Goal: Find specific page/section: Find specific page/section

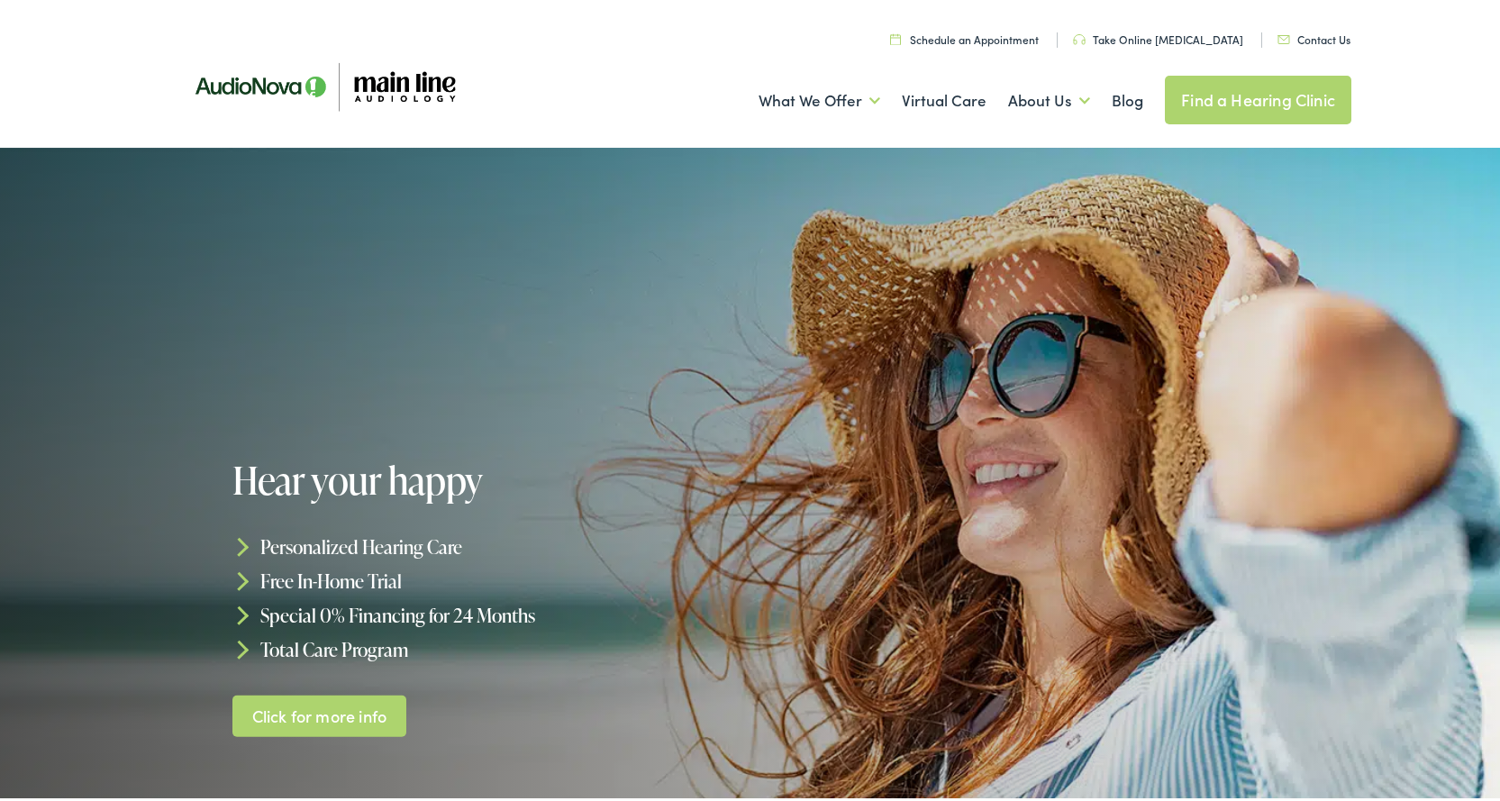
click at [1197, 109] on link "Find a Hearing Clinic" at bounding box center [1258, 96] width 186 height 49
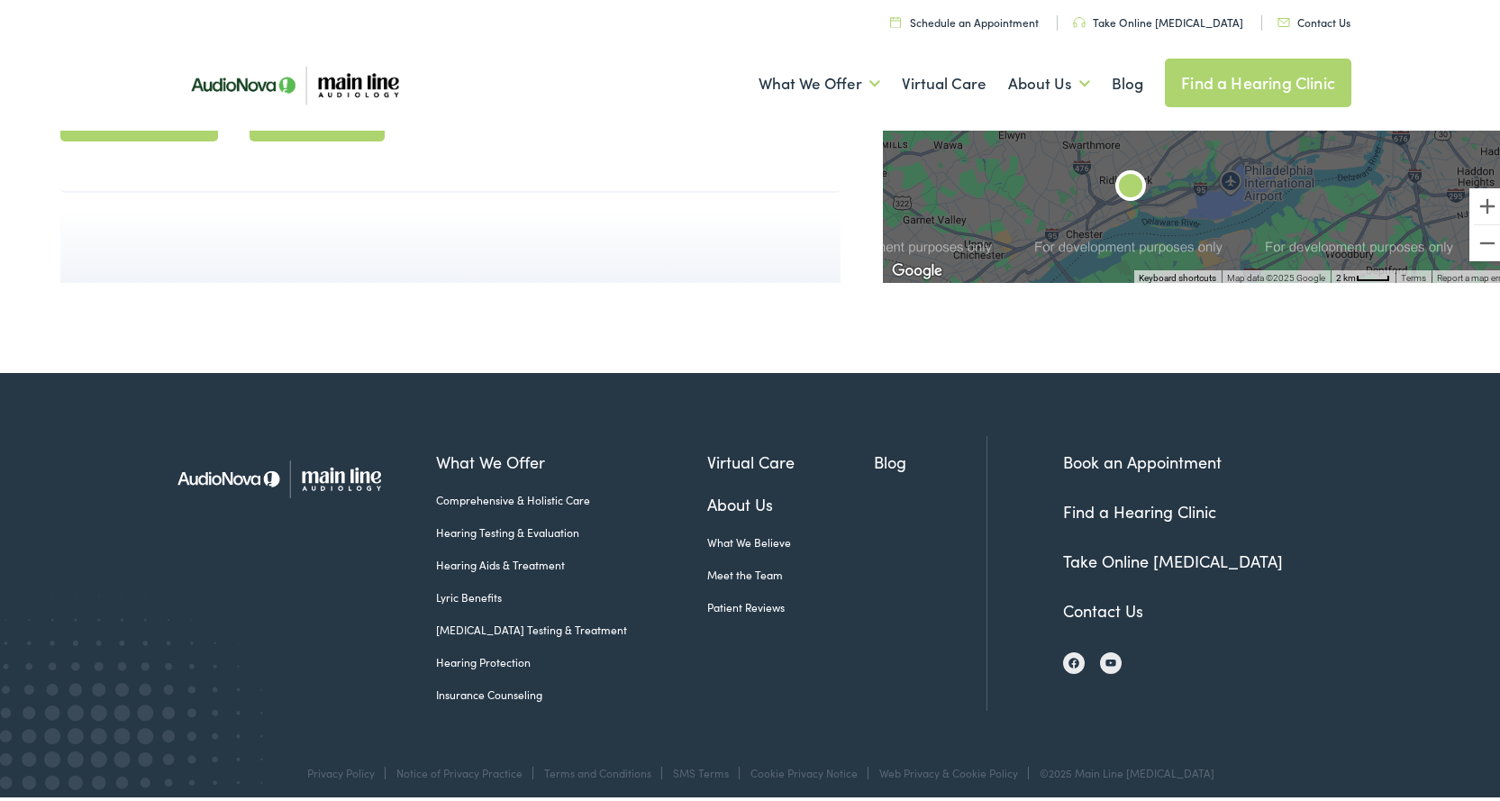
scroll to position [1905, 0]
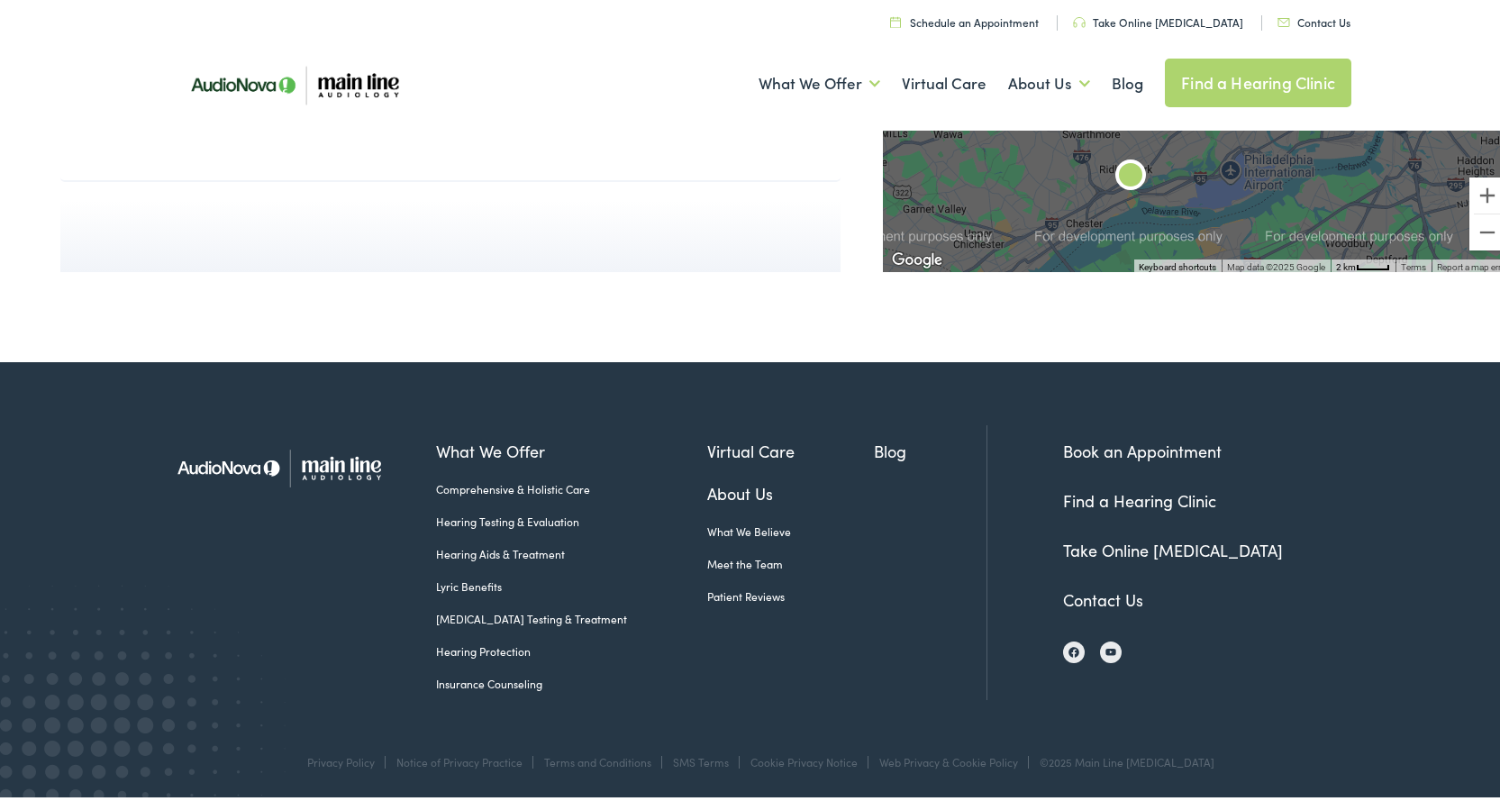
click at [1087, 596] on link "Contact Us" at bounding box center [1103, 596] width 80 height 23
